Goal: Task Accomplishment & Management: Manage account settings

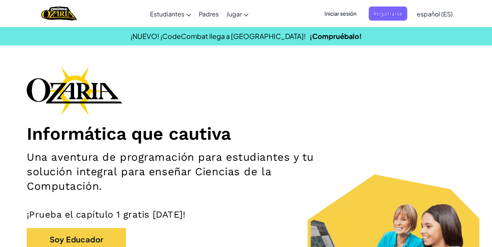
click at [332, 8] on span "Iniciar sesión" at bounding box center [340, 13] width 41 height 14
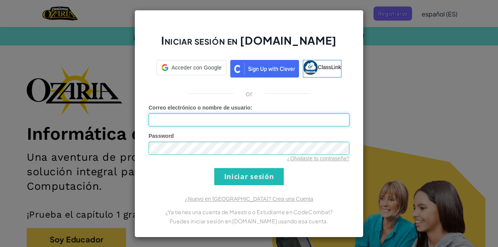
type input "[EMAIL_ADDRESS][DOMAIN_NAME]"
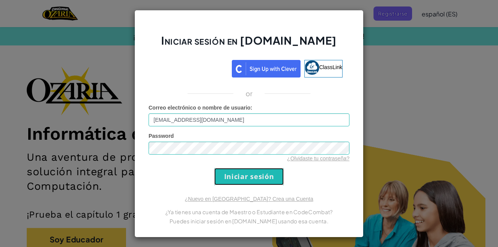
click at [253, 175] on input "Iniciar sesión" at bounding box center [249, 176] width 70 height 17
